Goal: Transaction & Acquisition: Purchase product/service

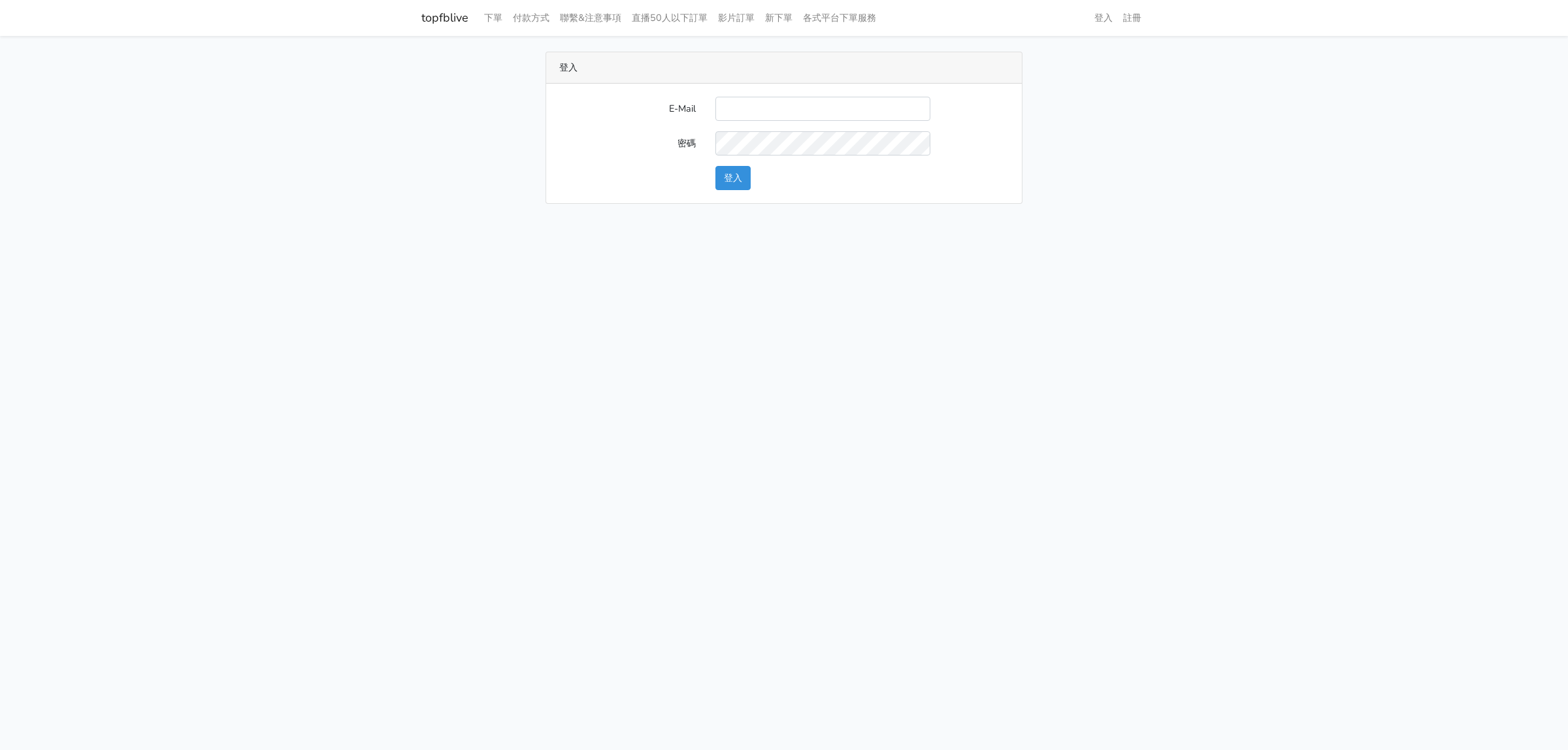
type input "[EMAIL_ADDRESS][DOMAIN_NAME]"
click at [710, 173] on div "登入" at bounding box center [862, 178] width 313 height 24
click at [736, 181] on button "登入" at bounding box center [733, 178] width 36 height 24
click at [497, 16] on link "下單" at bounding box center [493, 17] width 29 height 26
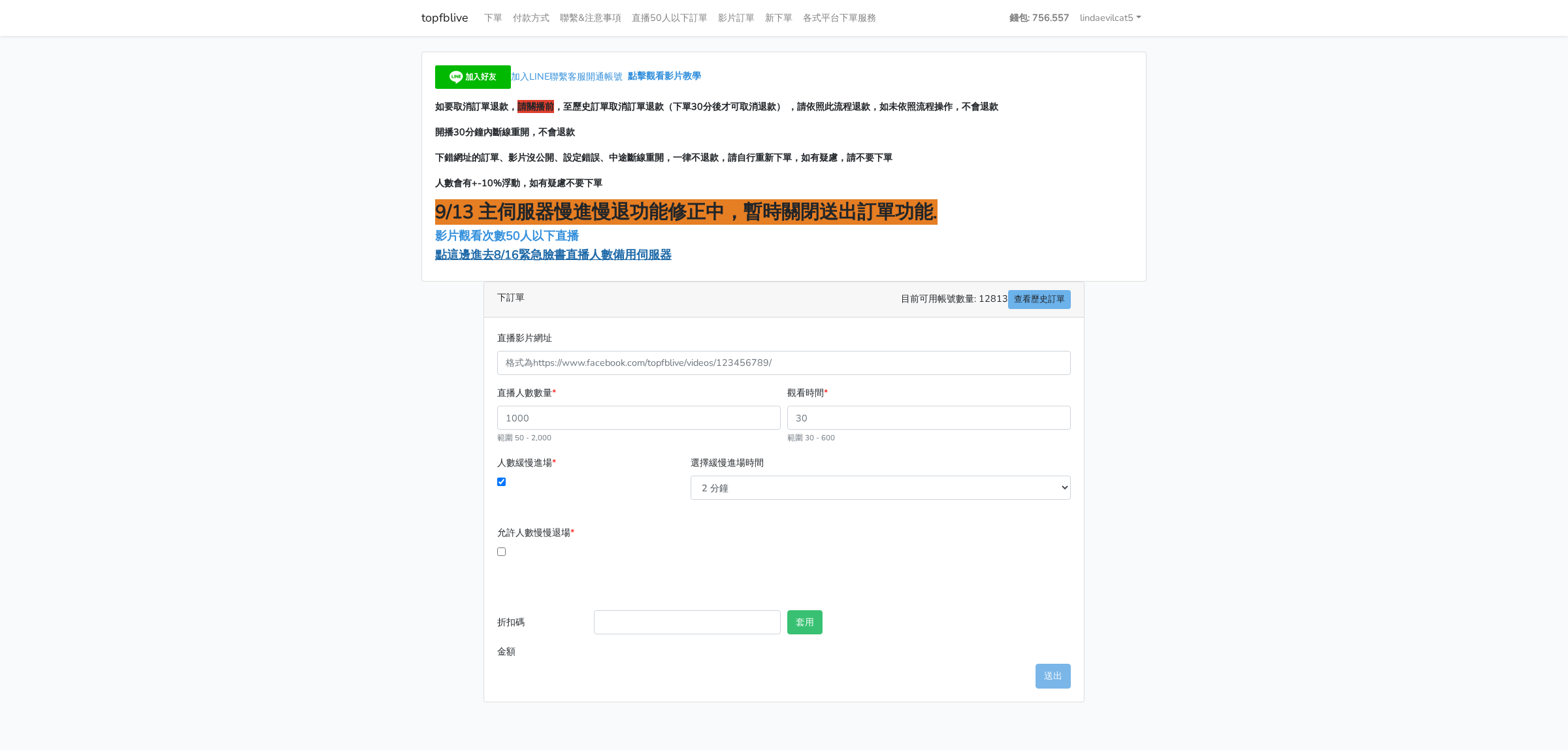
click at [632, 259] on span "點這邊進去8/16緊急臉書直播人數備用伺服器" at bounding box center [554, 255] width 236 height 15
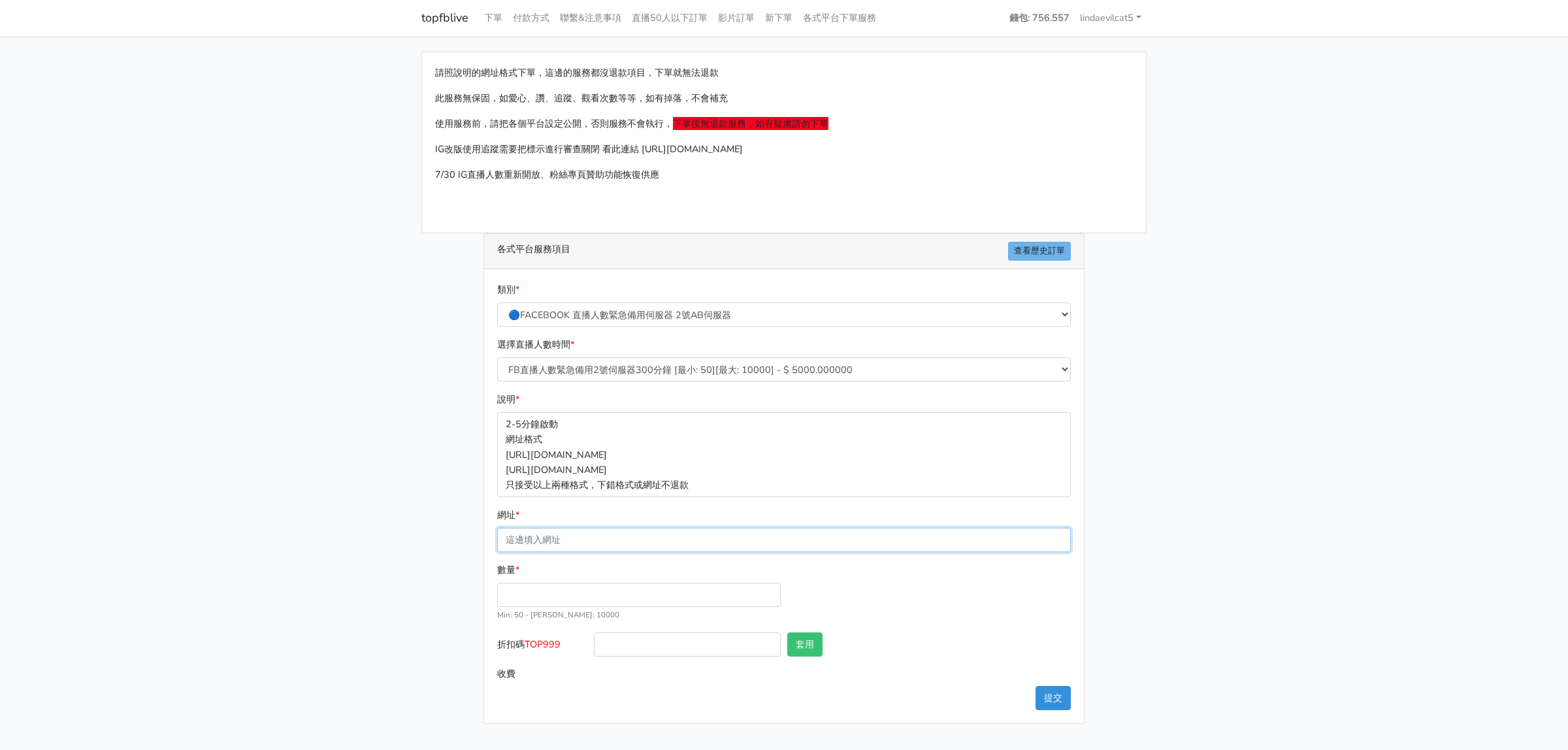
click at [532, 535] on input "網址 *" at bounding box center [784, 539] width 574 height 24
paste input "[URL][DOMAIN_NAME]"
type input "[URL][DOMAIN_NAME]"
click at [553, 599] on input "數量 *" at bounding box center [638, 594] width 284 height 24
click at [560, 596] on input "數量 *" at bounding box center [638, 594] width 284 height 24
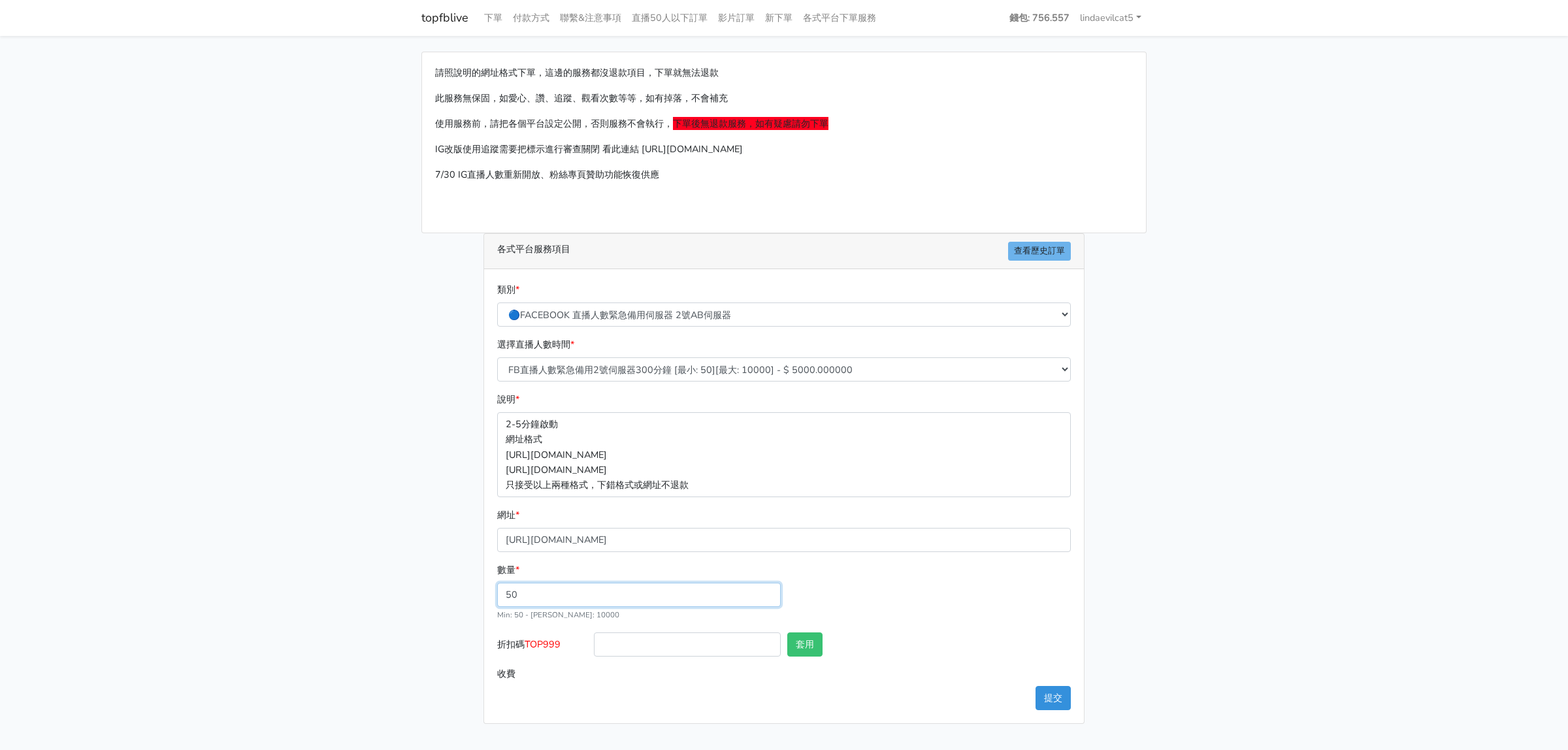
type input "50"
type input "250.000"
click at [637, 366] on select "FB直播人數緊急備用2號伺服器300分鐘 [最小: 50][最大: 10000] - $ 5000.000000 FB直播人數緊急備用2號伺服器60分鐘 [最…" at bounding box center [784, 369] width 574 height 24
select select "576"
click at [497, 358] on select "FB直播人數緊急備用2號伺服器300分鐘 [最小: 50][最大: 10000] - $ 5000.000000 FB直播人數緊急備用2號伺服器60分鐘 [最…" at bounding box center [784, 369] width 574 height 24
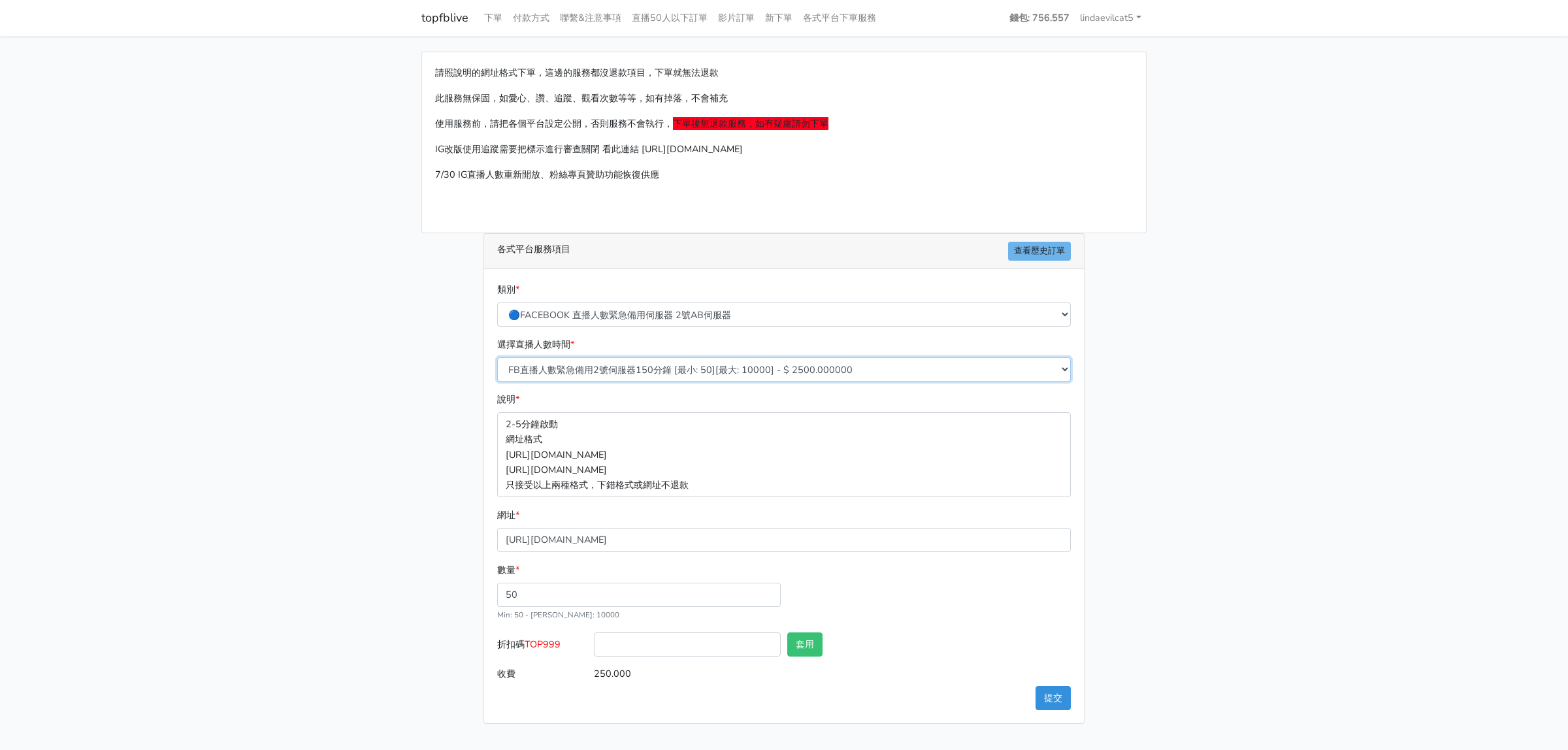
type input "125.000"
drag, startPoint x: 527, startPoint y: 645, endPoint x: 563, endPoint y: 645, distance: 36.0
click at [563, 645] on label "折扣碼 TOP999" at bounding box center [542, 647] width 97 height 30
copy span "TOP999"
click at [621, 643] on input "折扣碼 TOP999" at bounding box center [687, 644] width 187 height 24
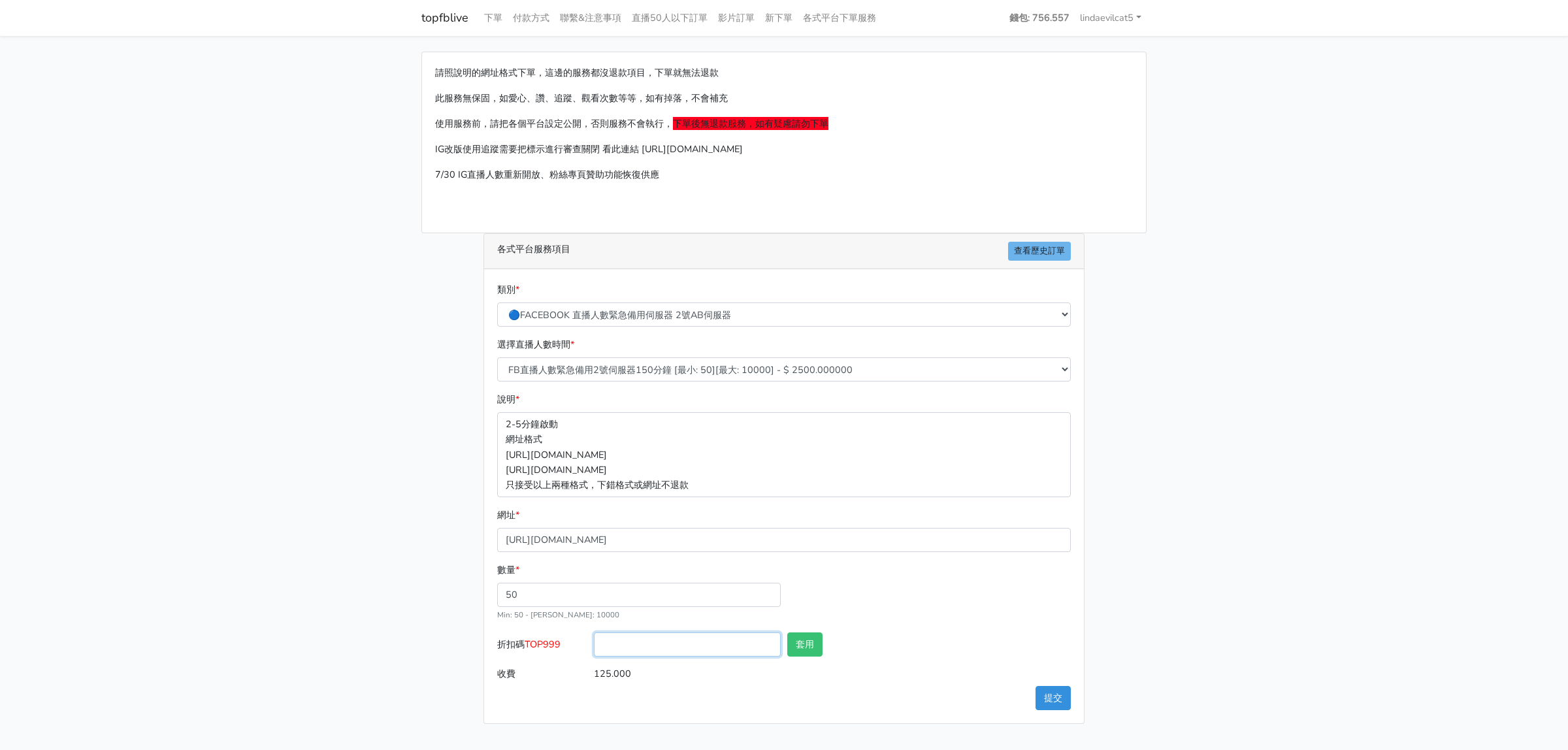
paste input "TOP999"
type input "TOP999"
click at [798, 649] on button "套用" at bounding box center [805, 644] width 36 height 24
type input "套用失敗"
click at [625, 541] on input "[URL][DOMAIN_NAME]" at bounding box center [784, 539] width 574 height 24
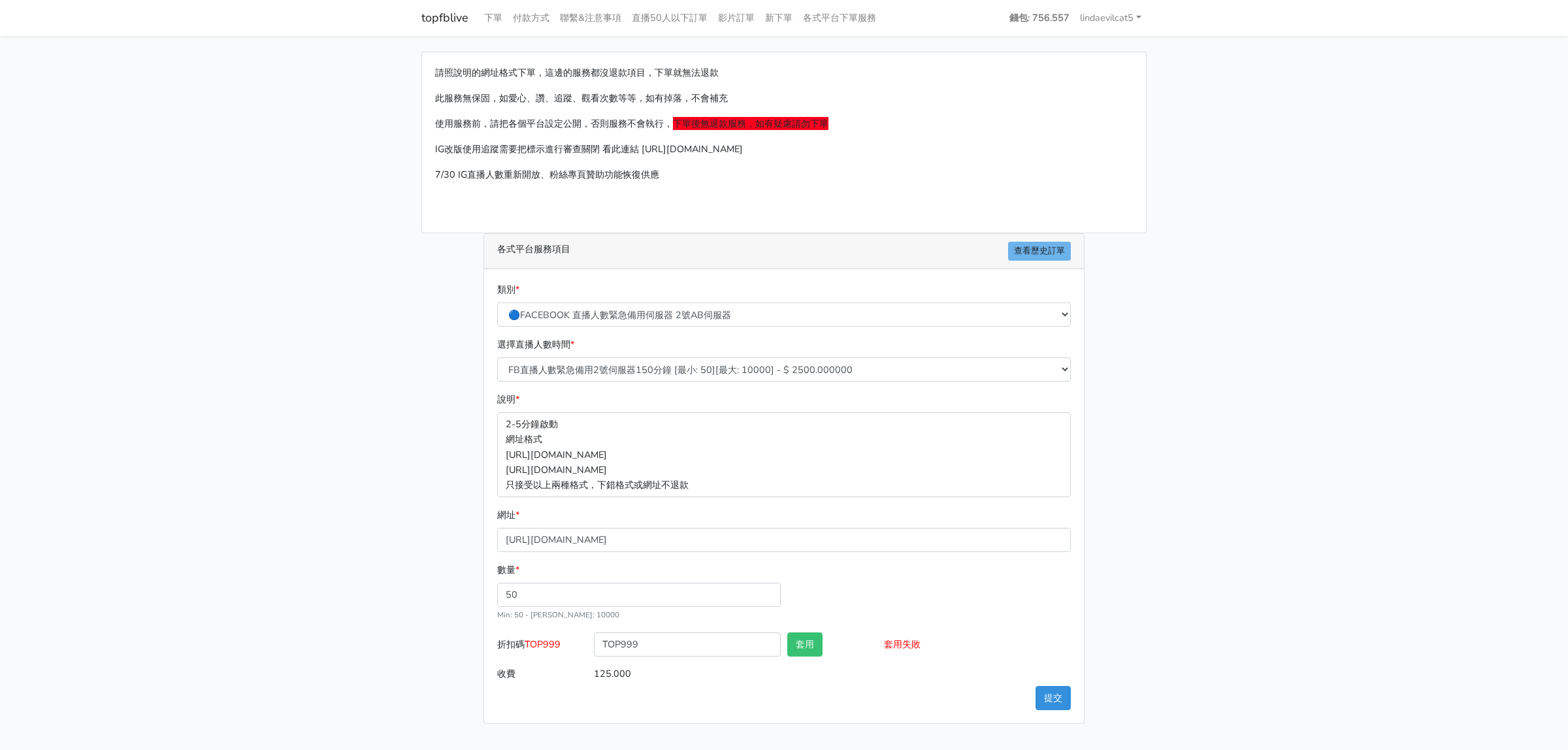
click at [1062, 715] on div "類別 * 🔵FACEBOOK 直播人數緊急備用伺服器 2號AB伺服器 🔵FACEBOOK 網軍專用貼文留言 安全保密 🔵9/30 FACEBOOK 直播人數緩…" at bounding box center [784, 496] width 600 height 454
click at [1059, 709] on button "提交" at bounding box center [1053, 698] width 36 height 24
